Goal: Transaction & Acquisition: Purchase product/service

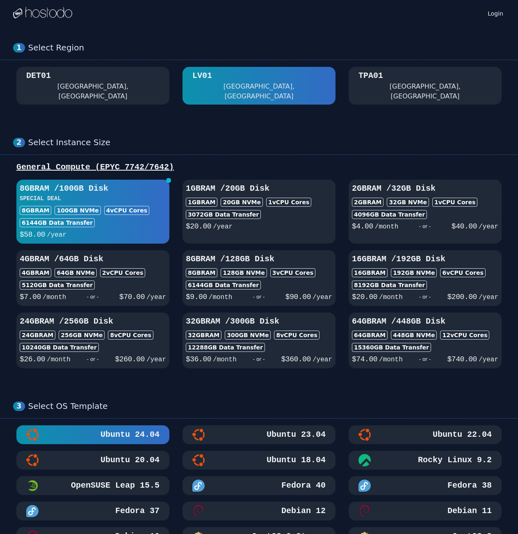
click at [377, 91] on div "[GEOGRAPHIC_DATA], [GEOGRAPHIC_DATA]" at bounding box center [425, 92] width 133 height 20
